Goal: Task Accomplishment & Management: Use online tool/utility

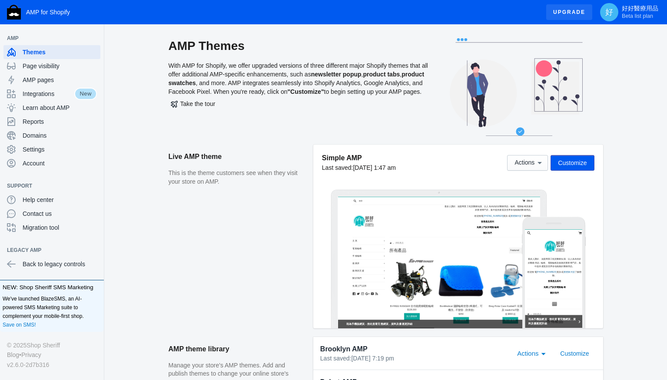
click at [564, 13] on span "Upgrade" at bounding box center [569, 12] width 32 height 16
click at [531, 161] on span "Actions" at bounding box center [525, 162] width 20 height 7
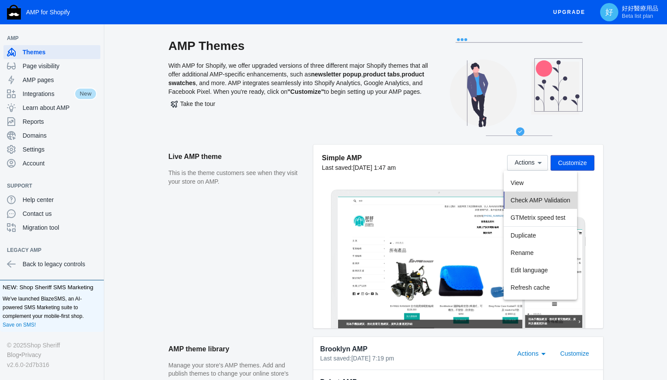
click at [0, 0] on span "Check AMP Validation" at bounding box center [0, 0] width 0 height 0
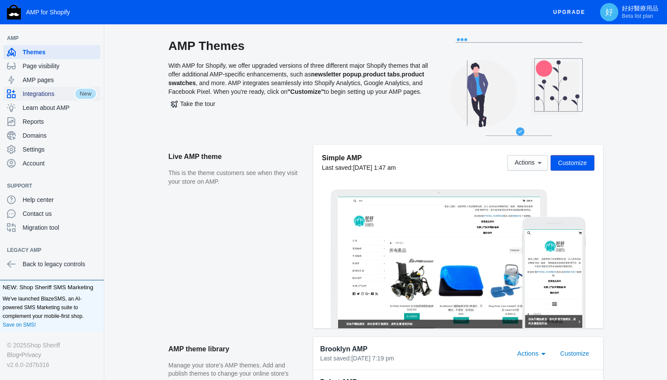
click at [41, 91] on span "Integrations" at bounding box center [49, 94] width 52 height 9
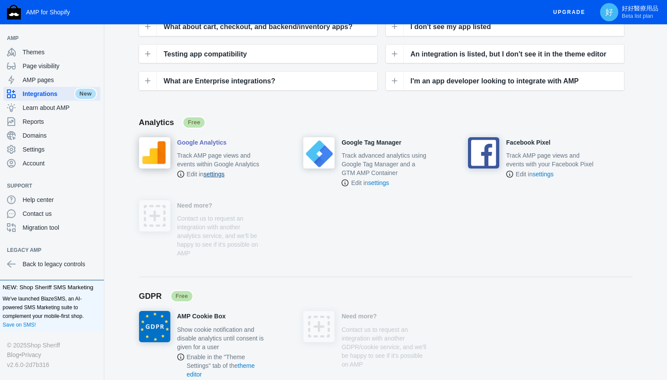
scroll to position [126, 0]
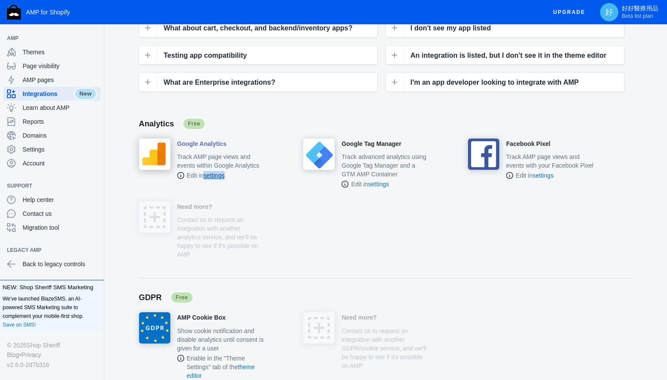
click at [209, 176] on link "settings" at bounding box center [213, 175] width 21 height 7
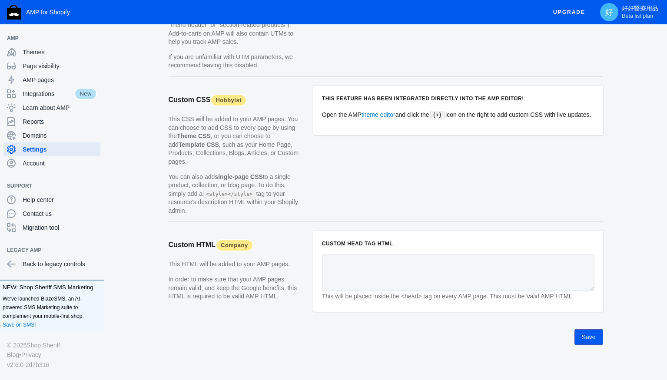
scroll to position [829, 0]
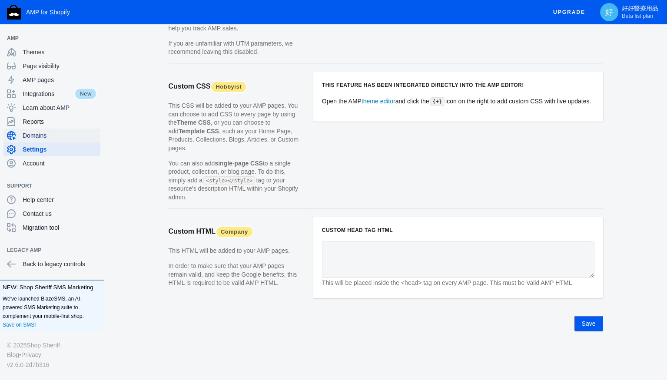
click at [39, 137] on span "Domains" at bounding box center [60, 135] width 74 height 9
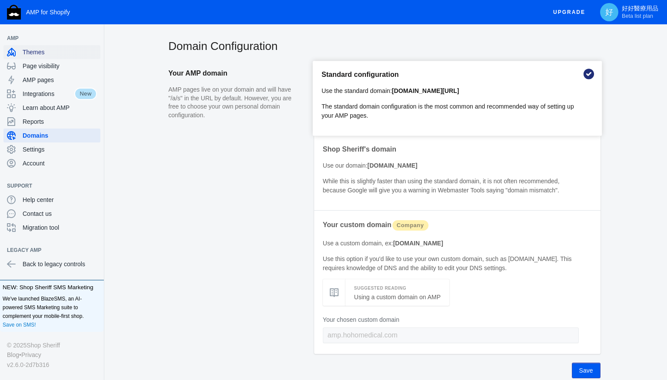
click at [37, 56] on span "Themes" at bounding box center [60, 52] width 74 height 9
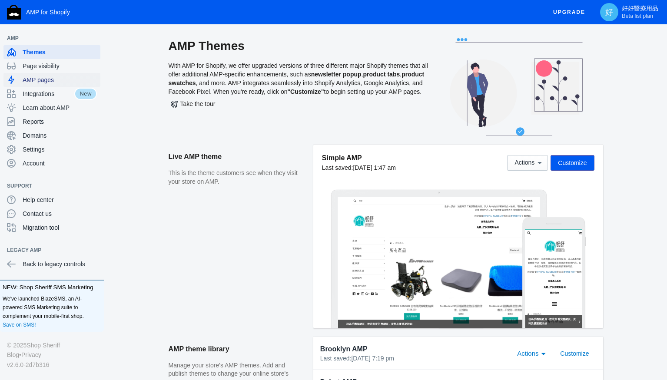
click at [59, 77] on span "AMP pages" at bounding box center [60, 80] width 74 height 9
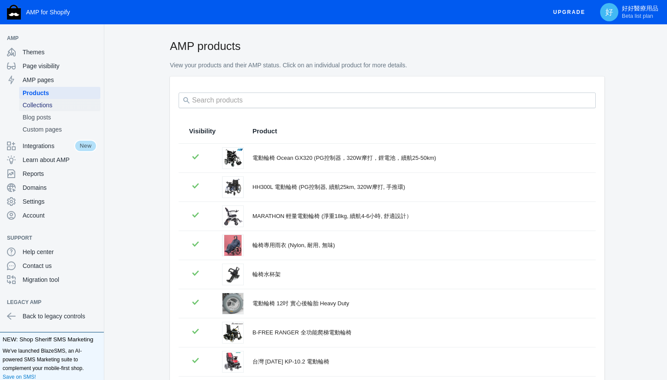
click at [30, 107] on span "Collections" at bounding box center [60, 105] width 74 height 9
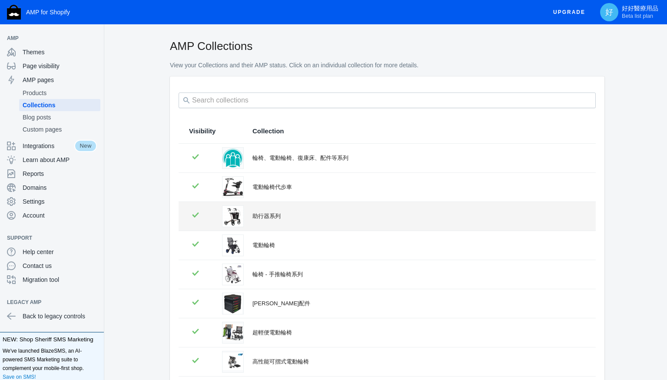
scroll to position [8, 0]
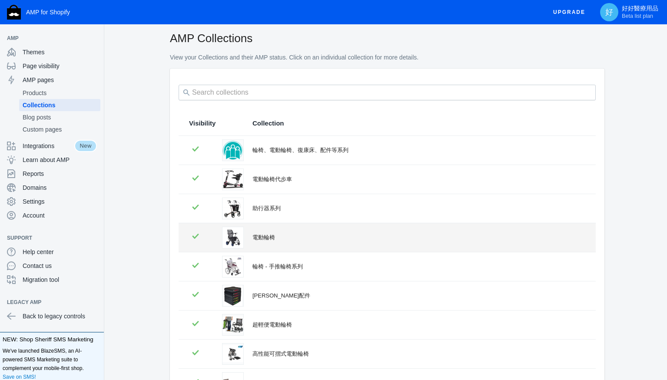
click at [258, 236] on div "電動輪椅" at bounding box center [418, 237] width 333 height 9
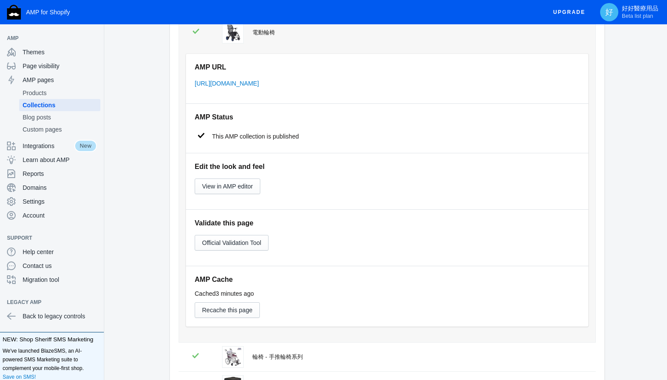
scroll to position [263, 0]
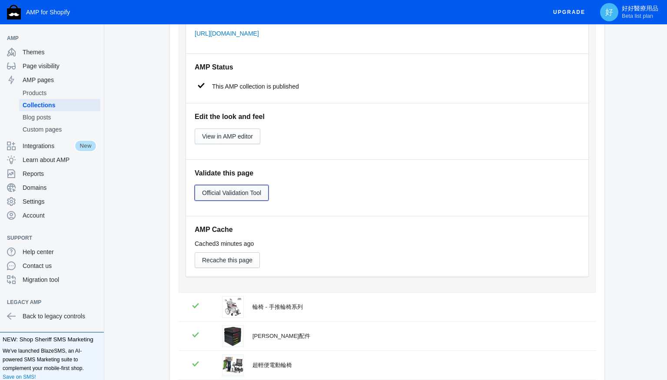
click at [229, 193] on span "Official Validation Tool" at bounding box center [231, 192] width 59 height 7
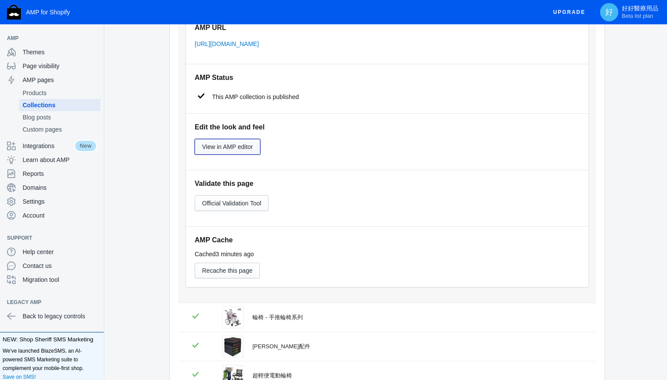
click at [247, 152] on button "View in AMP editor" at bounding box center [228, 147] width 66 height 16
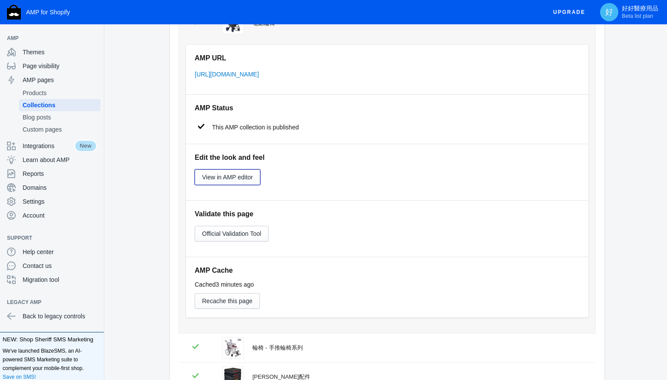
scroll to position [213, 0]
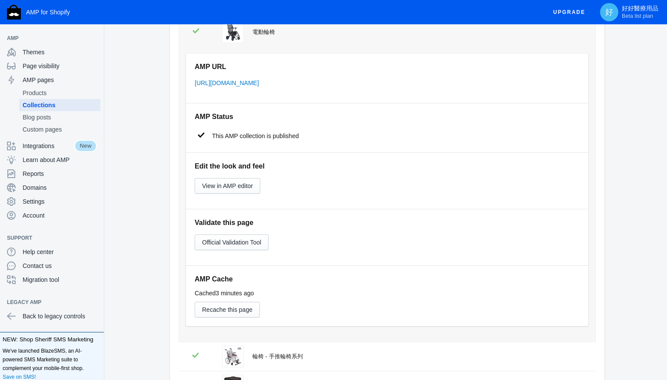
click at [276, 88] on div "AMP URL [URL][DOMAIN_NAME]" at bounding box center [387, 78] width 402 height 50
click at [259, 84] on link "[URL][DOMAIN_NAME]" at bounding box center [227, 83] width 64 height 7
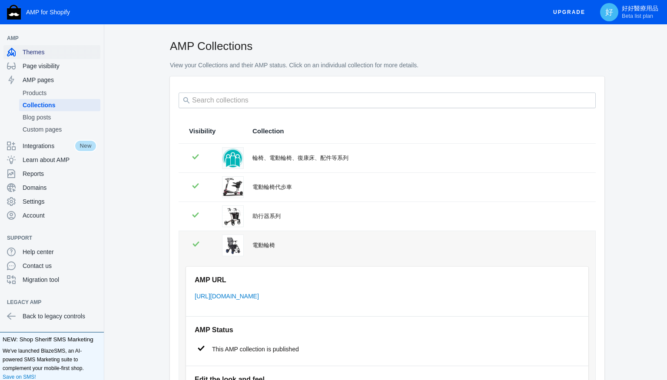
click at [64, 55] on span "Themes" at bounding box center [60, 52] width 74 height 9
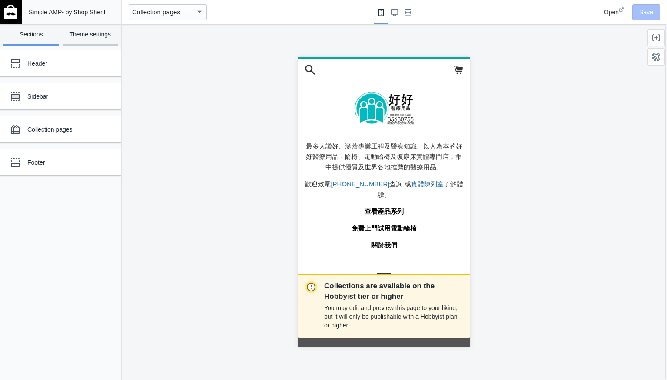
click at [93, 39] on link "Theme settings" at bounding box center [91, 34] width 56 height 21
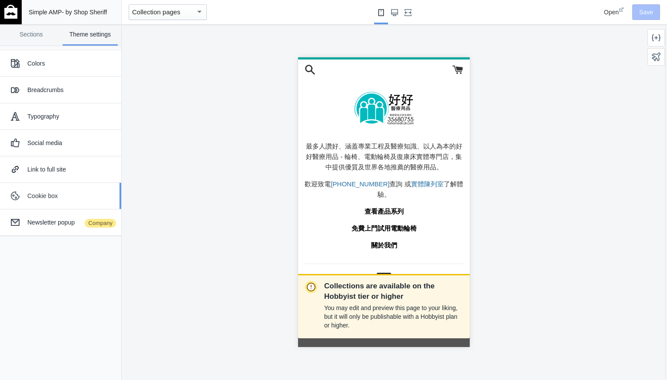
click at [79, 193] on div "Cookie box" at bounding box center [70, 196] width 87 height 9
